Goal: Navigation & Orientation: Find specific page/section

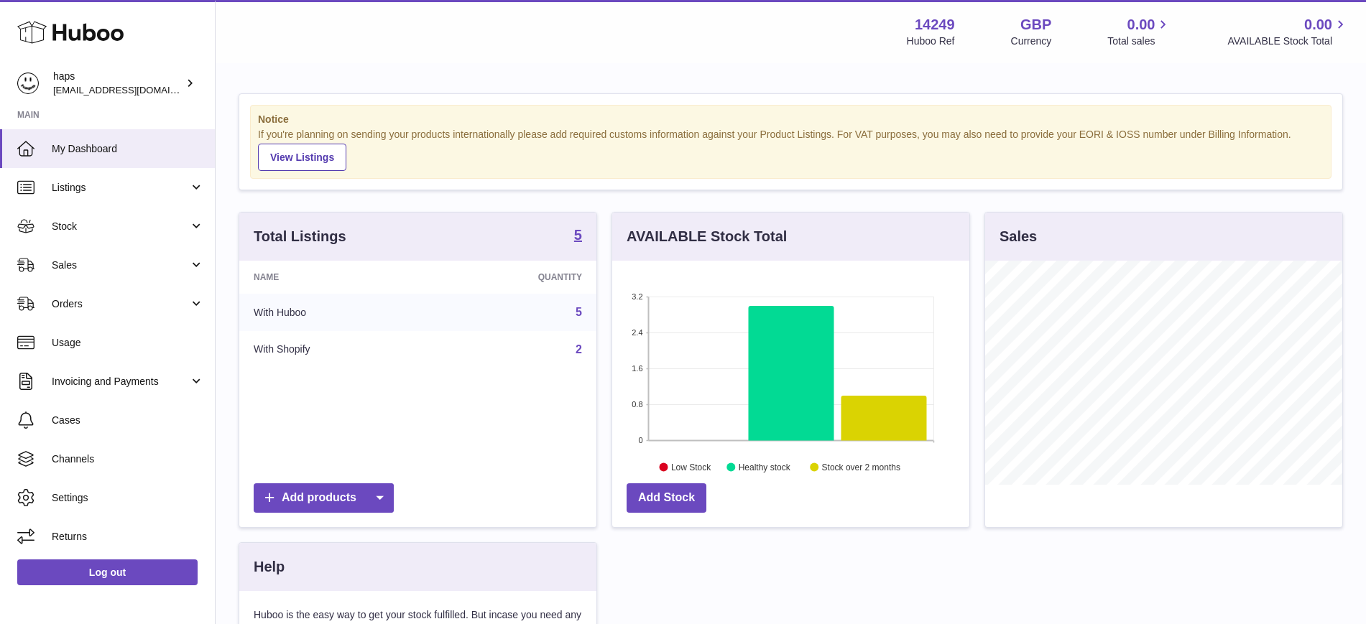
scroll to position [224, 357]
click at [79, 188] on span "Listings" at bounding box center [120, 188] width 137 height 14
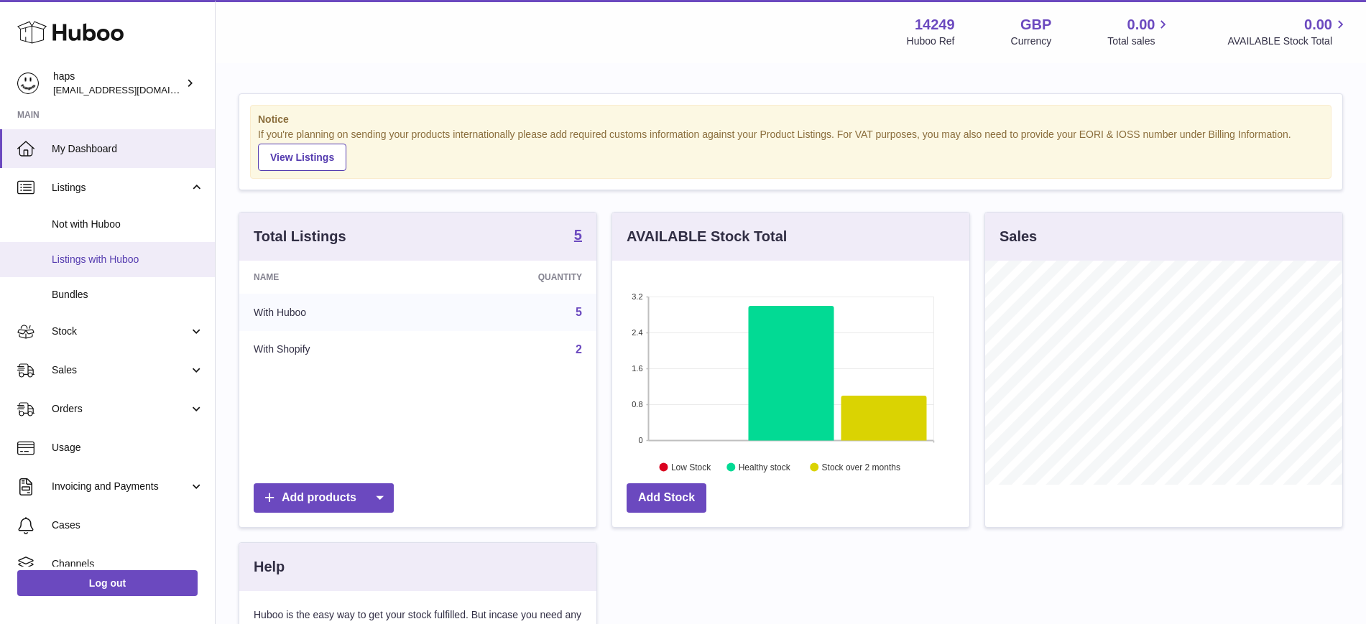
click at [97, 260] on span "Listings with Huboo" at bounding box center [128, 260] width 152 height 14
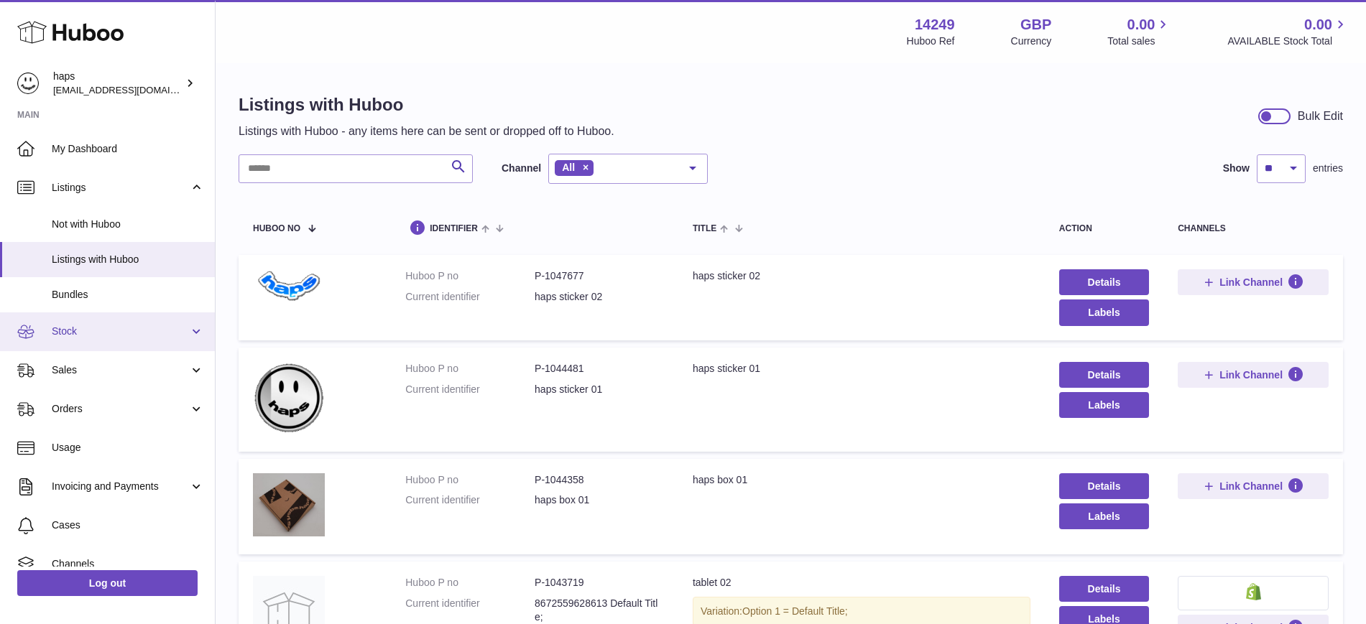
drag, startPoint x: 91, startPoint y: 325, endPoint x: 98, endPoint y: 328, distance: 8.0
click at [91, 325] on span "Stock" at bounding box center [120, 332] width 137 height 14
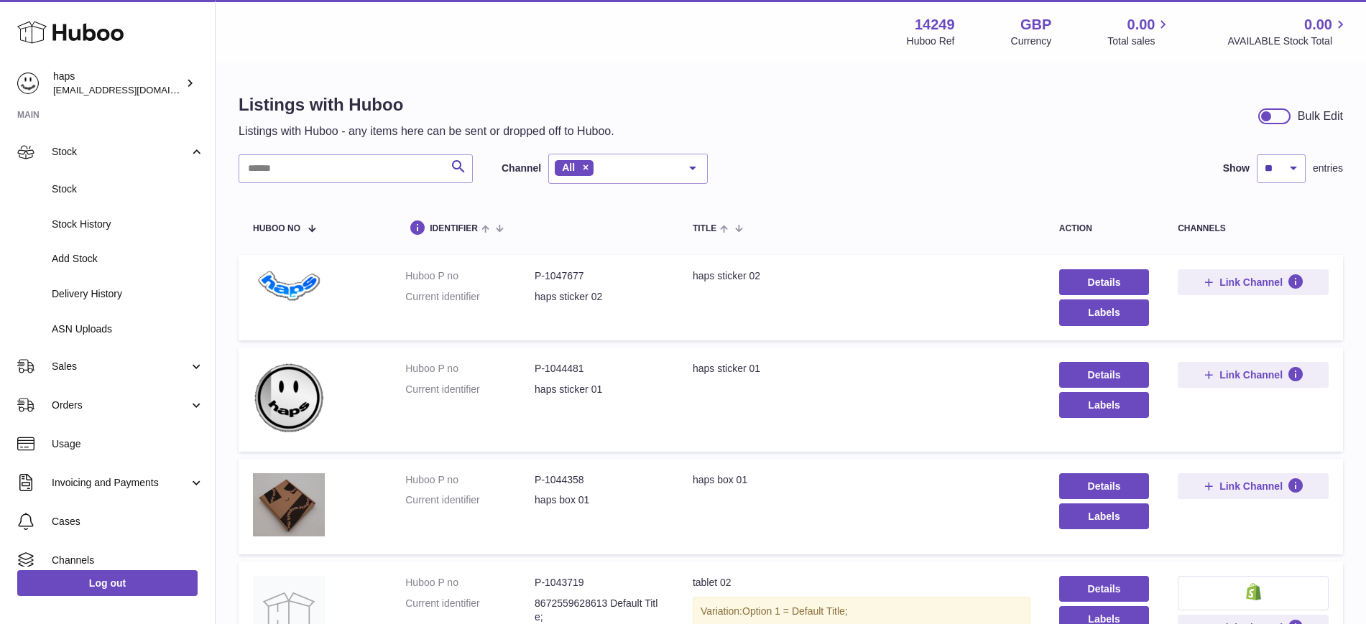
scroll to position [274, 0]
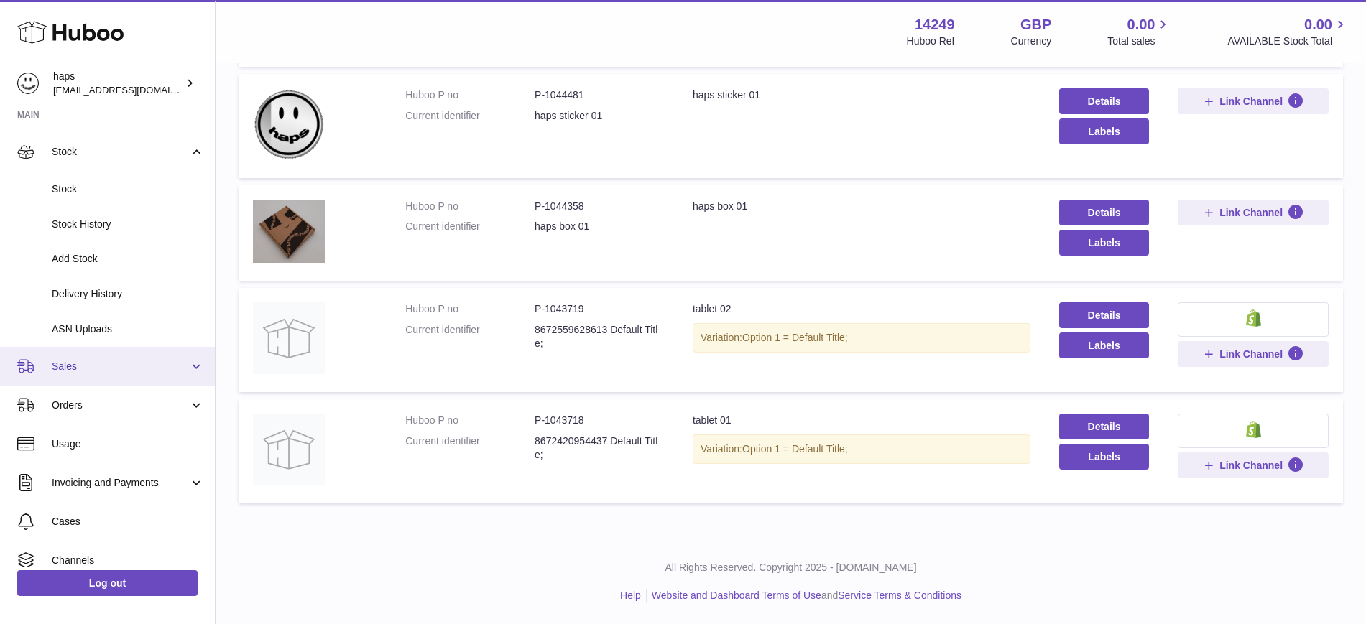
click at [73, 369] on span "Sales" at bounding box center [120, 367] width 137 height 14
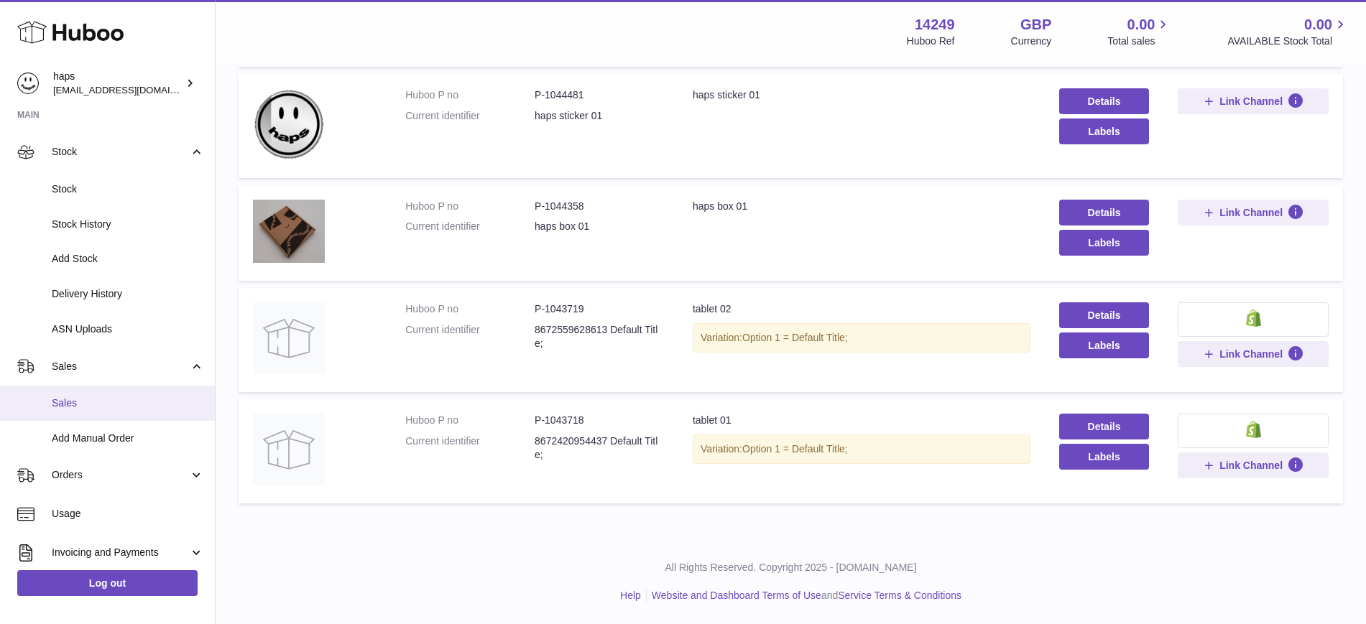
click at [100, 410] on link "Sales" at bounding box center [107, 403] width 215 height 35
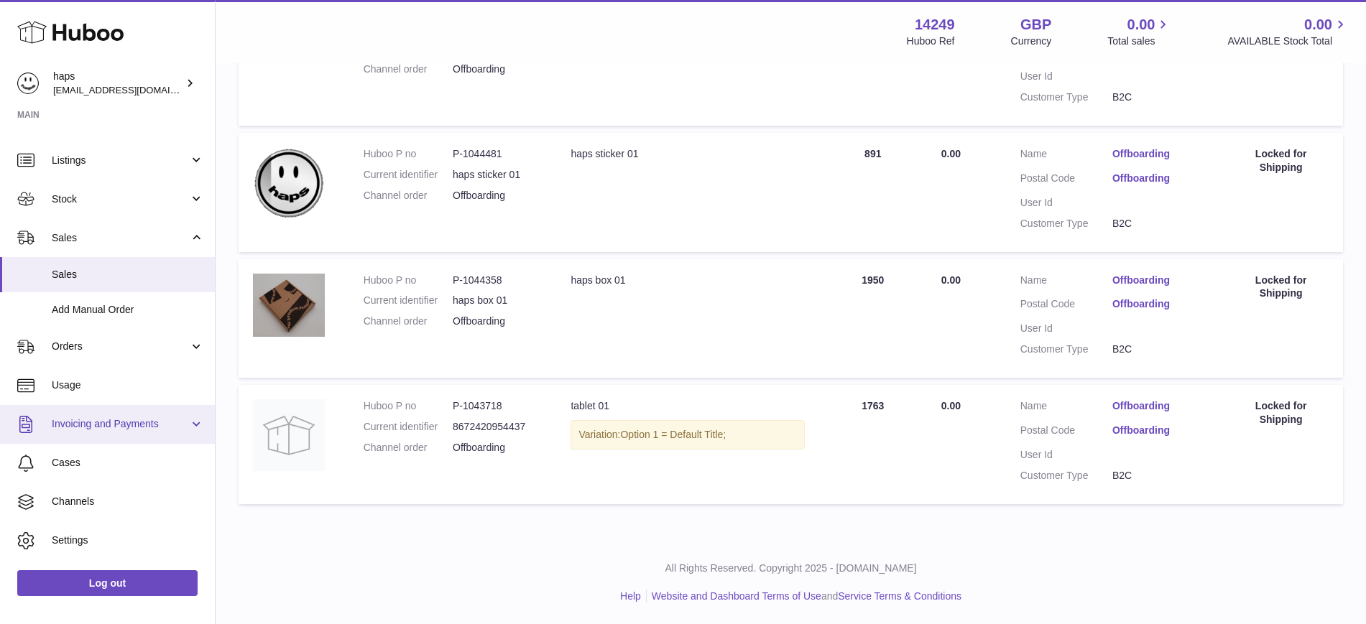
scroll to position [60, 0]
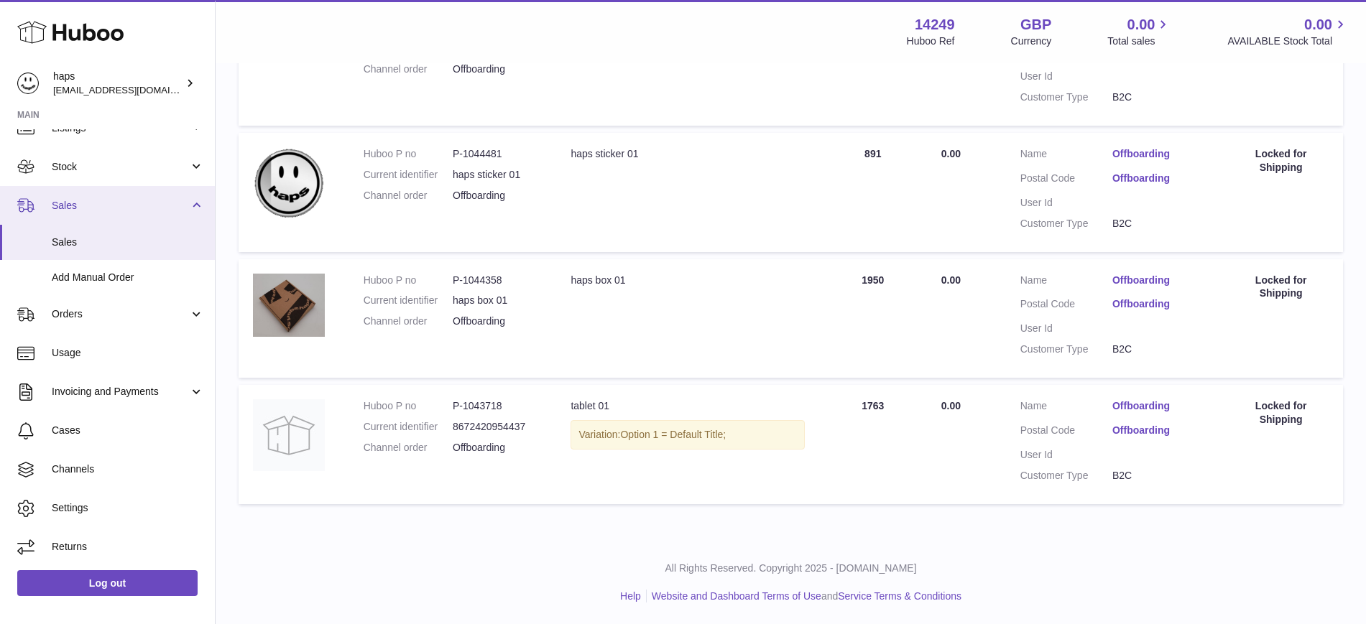
click at [94, 211] on span "Sales" at bounding box center [120, 206] width 137 height 14
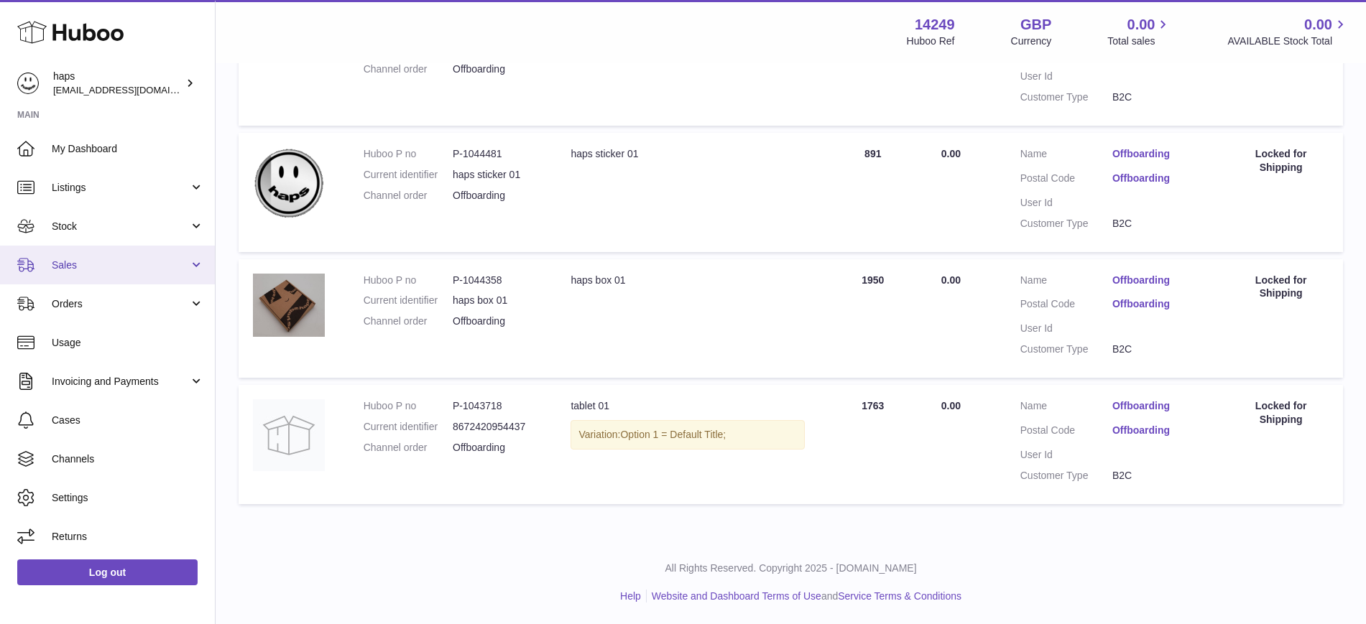
scroll to position [0, 0]
click at [88, 264] on span "Sales" at bounding box center [120, 266] width 137 height 14
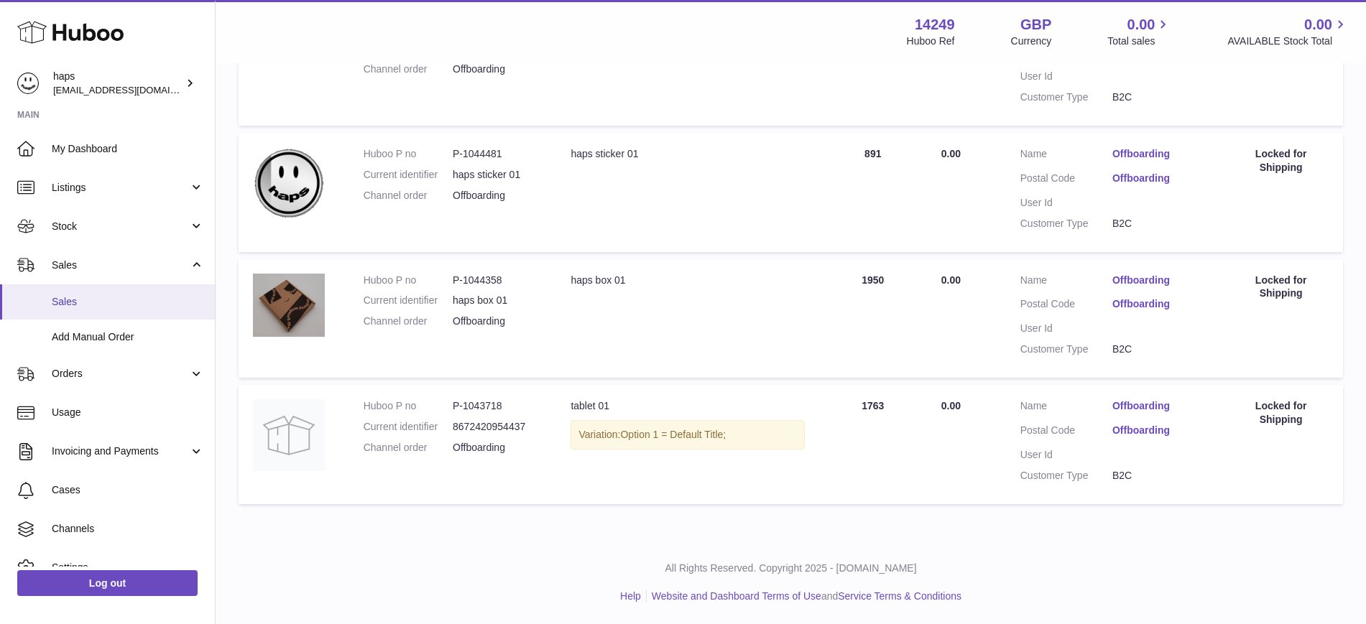
click at [83, 298] on span "Sales" at bounding box center [128, 302] width 152 height 14
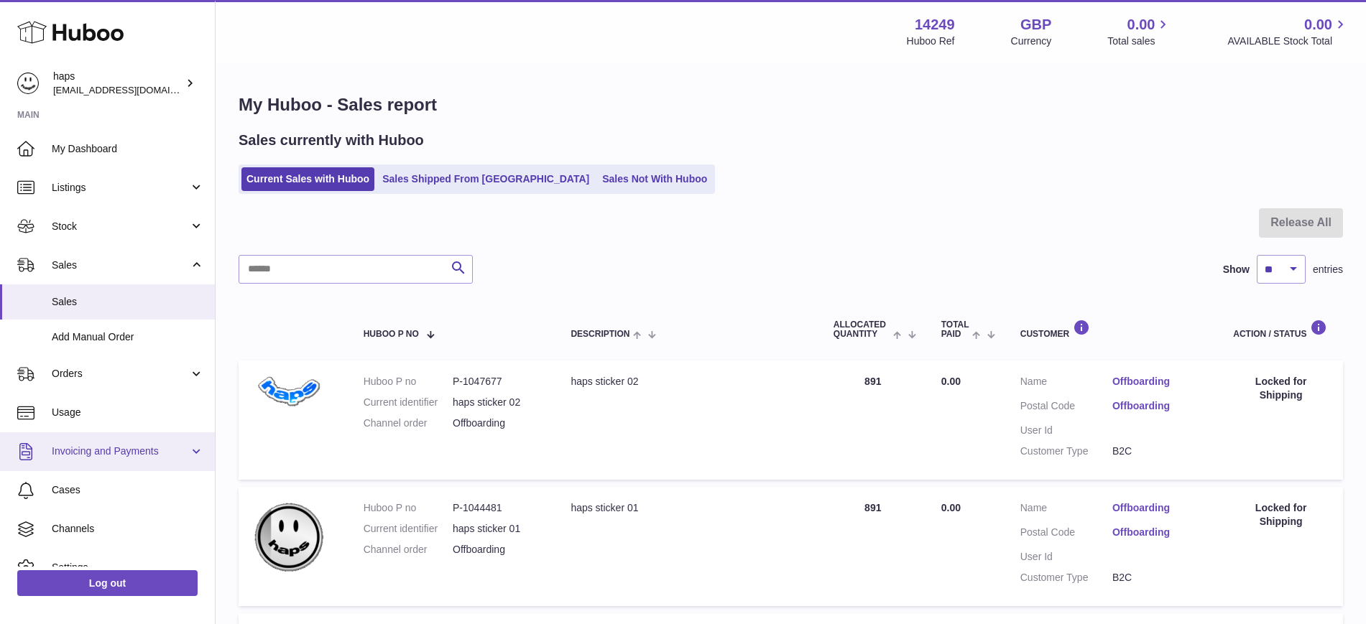
scroll to position [60, 0]
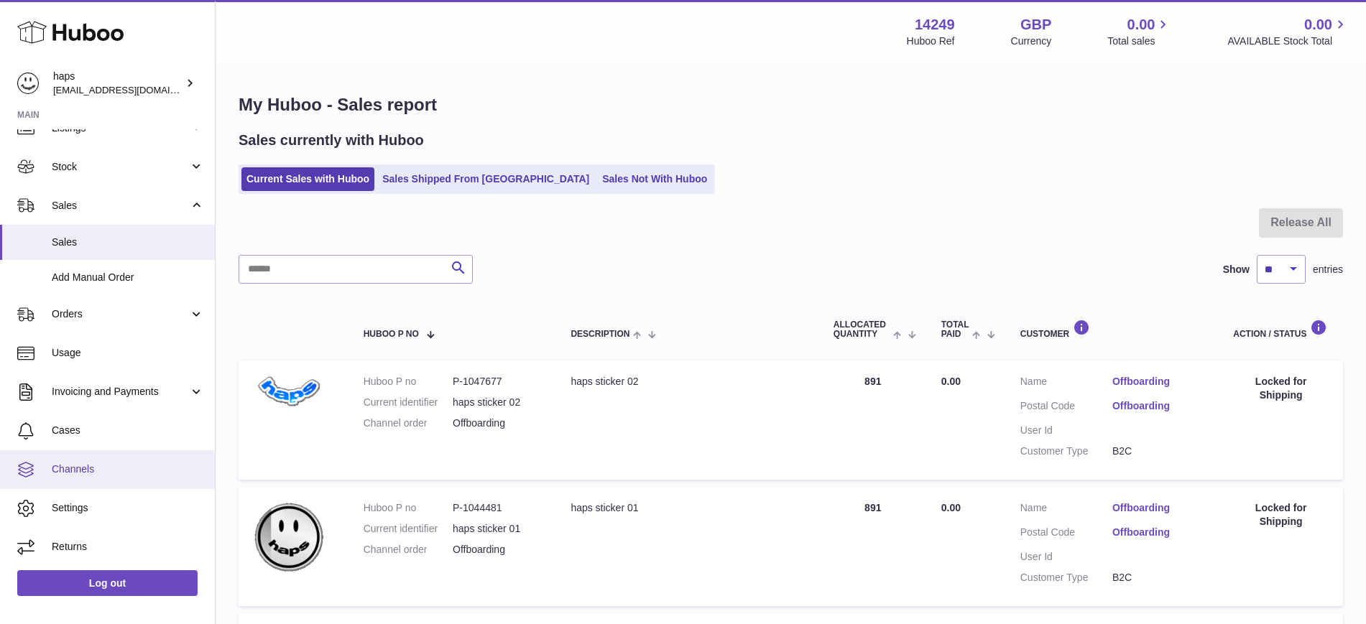
click at [89, 471] on span "Channels" at bounding box center [128, 470] width 152 height 14
